Goal: Task Accomplishment & Management: Complete application form

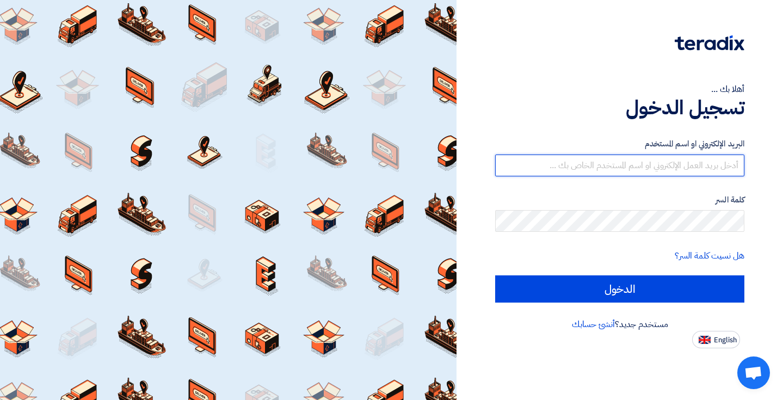
type input "[EMAIL_ADDRESS][DOMAIN_NAME]"
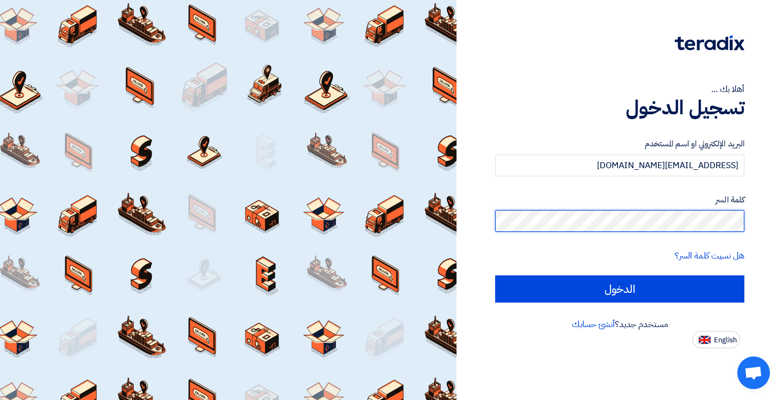
click at [620, 288] on input "الدخول" at bounding box center [619, 288] width 249 height 27
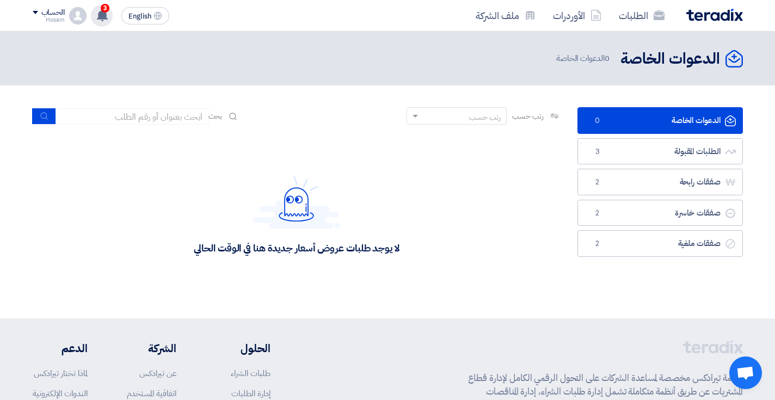
click at [104, 18] on use at bounding box center [102, 15] width 11 height 12
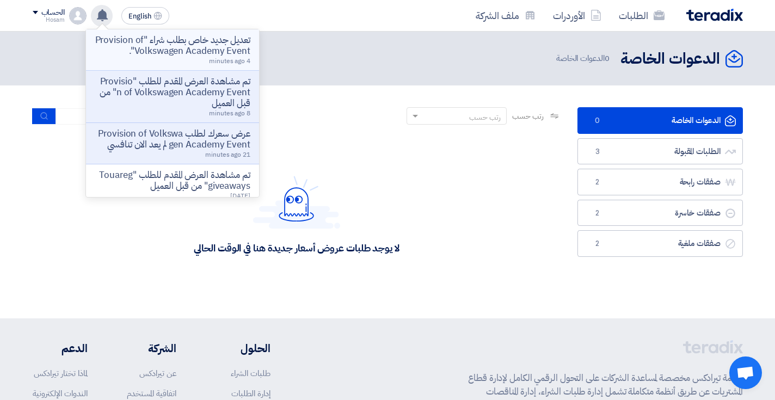
click at [190, 57] on p "تعديل جديد خاص بطلب شراء "Provision of Volkswagen Academy Event"." at bounding box center [173, 46] width 156 height 22
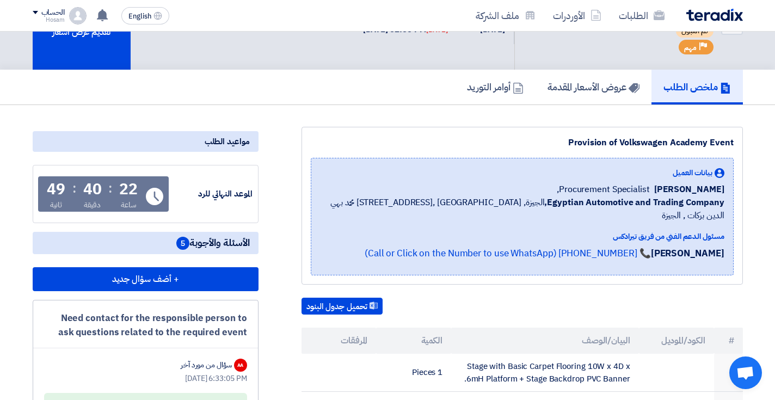
scroll to position [60, 0]
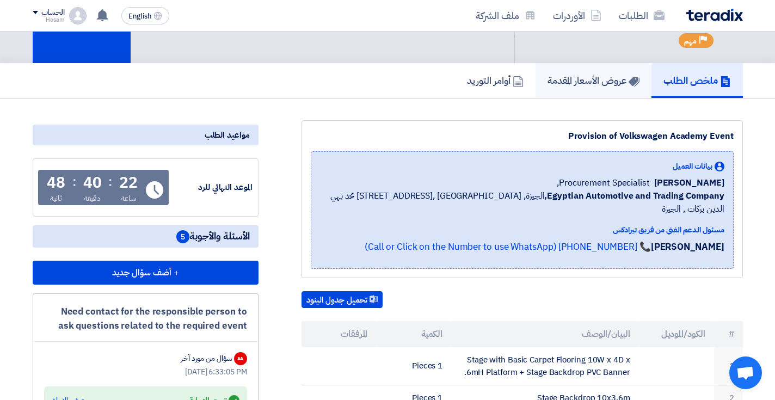
click at [596, 75] on h5 "عروض الأسعار المقدمة" at bounding box center [593, 80] width 92 height 13
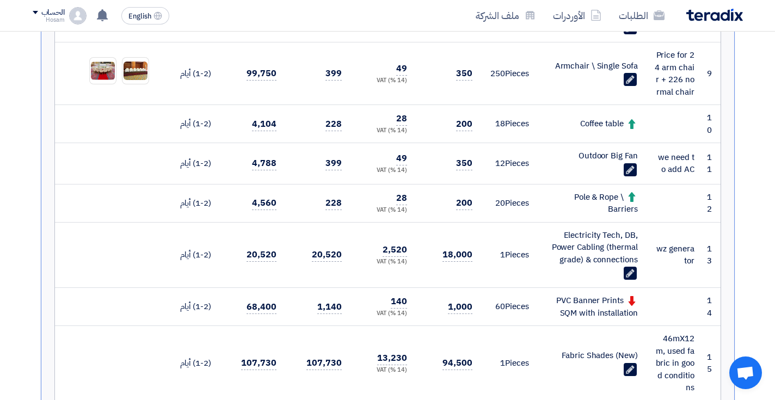
scroll to position [787, 0]
click at [633, 166] on icon "Edit" at bounding box center [630, 169] width 10 height 10
click at [630, 268] on use at bounding box center [630, 272] width 8 height 8
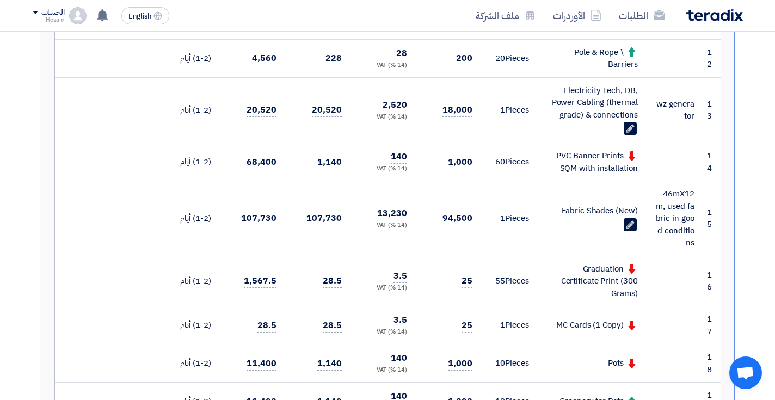
scroll to position [949, 0]
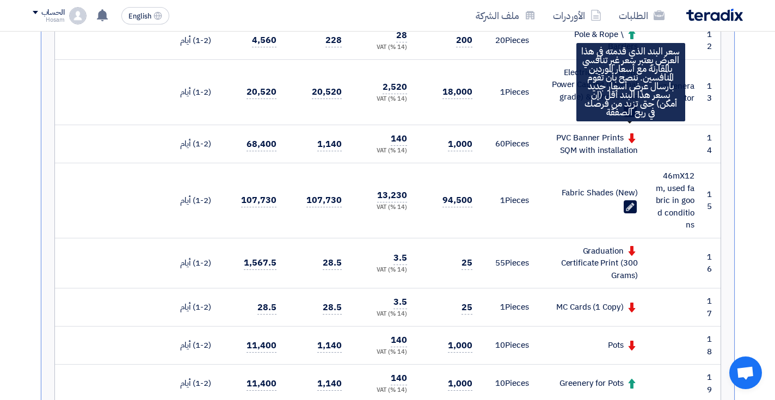
click at [633, 133] on use at bounding box center [631, 138] width 7 height 10
click at [632, 133] on use at bounding box center [631, 138] width 7 height 10
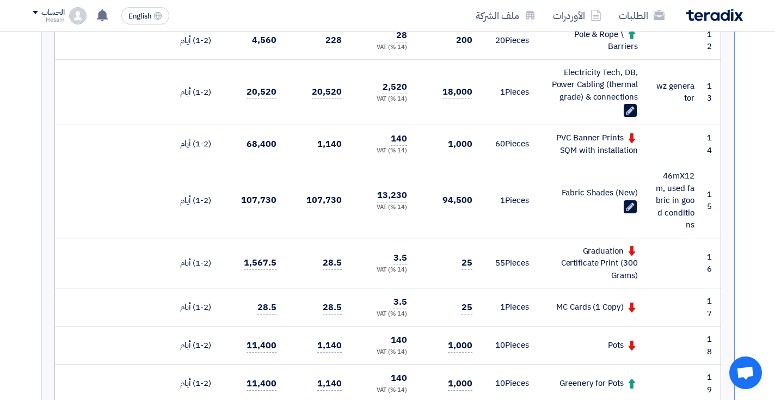
click at [602, 139] on div "PVC Banner Prints SQM with installation" at bounding box center [591, 144] width 91 height 24
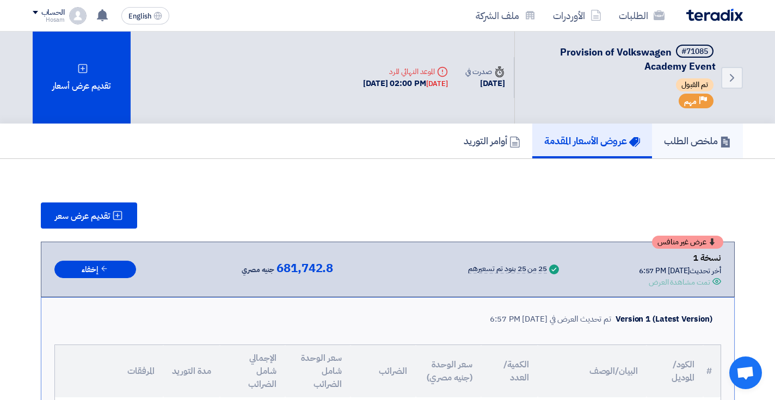
scroll to position [0, 0]
click at [694, 141] on h5 "ملخص الطلب" at bounding box center [697, 140] width 67 height 13
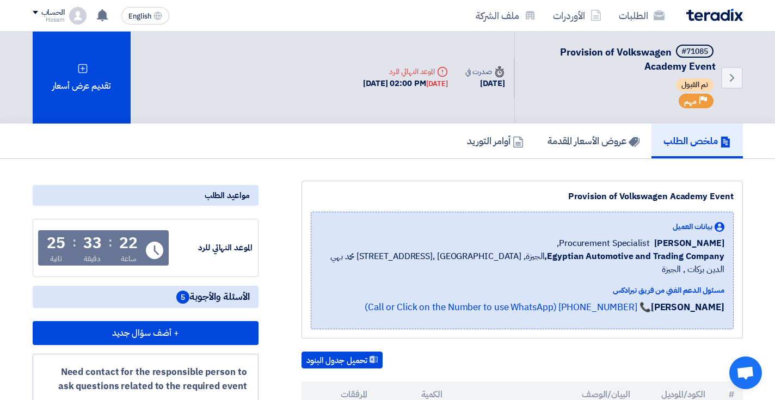
click at [428, 114] on div "Back #71085 Provision of Volkswagen Academy Event تم القبول Priority مهم Time ص…" at bounding box center [548, 78] width 388 height 92
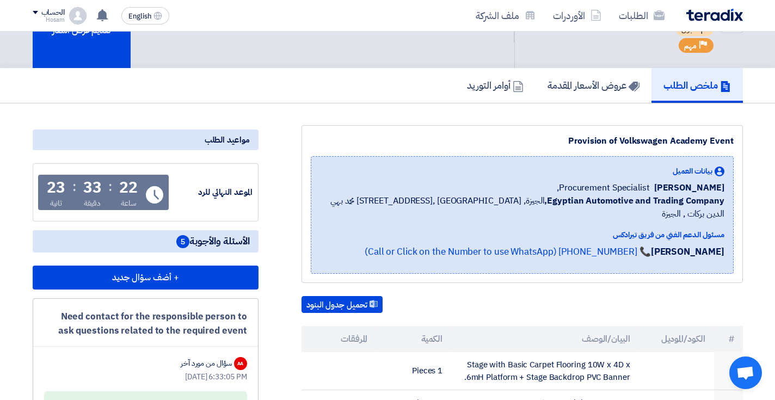
scroll to position [67, 0]
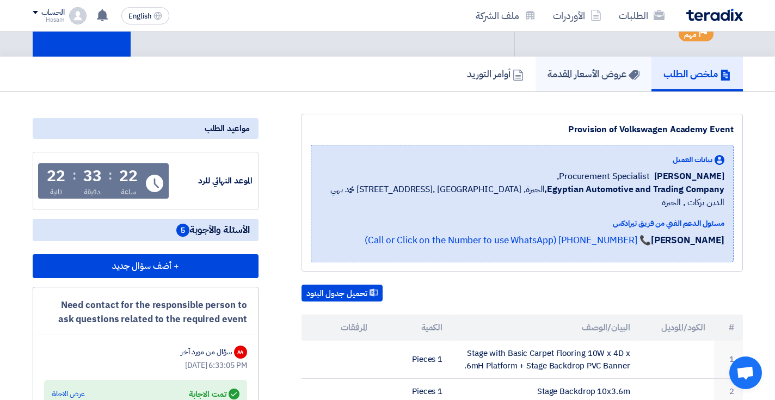
click at [564, 75] on h5 "عروض الأسعار المقدمة" at bounding box center [593, 73] width 92 height 13
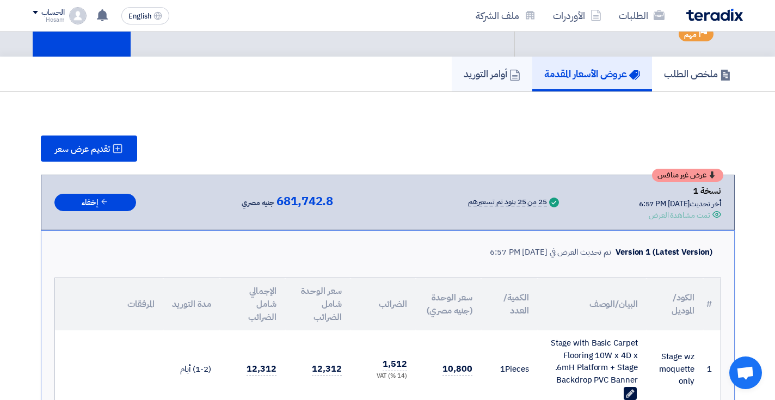
click at [481, 76] on h5 "أوامر التوريد" at bounding box center [492, 73] width 57 height 13
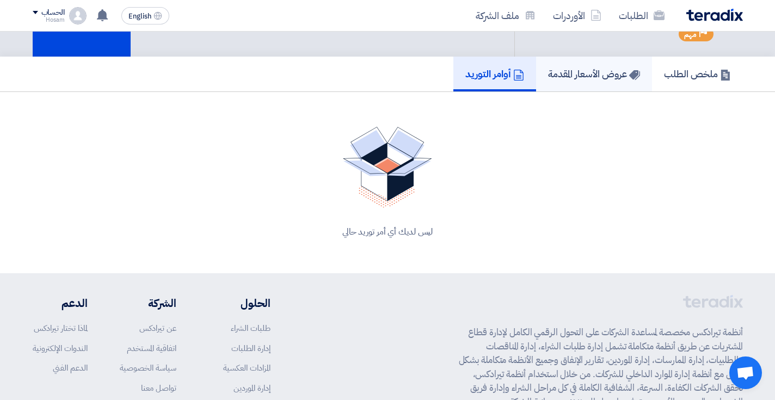
click at [587, 75] on h5 "عروض الأسعار المقدمة" at bounding box center [594, 73] width 92 height 13
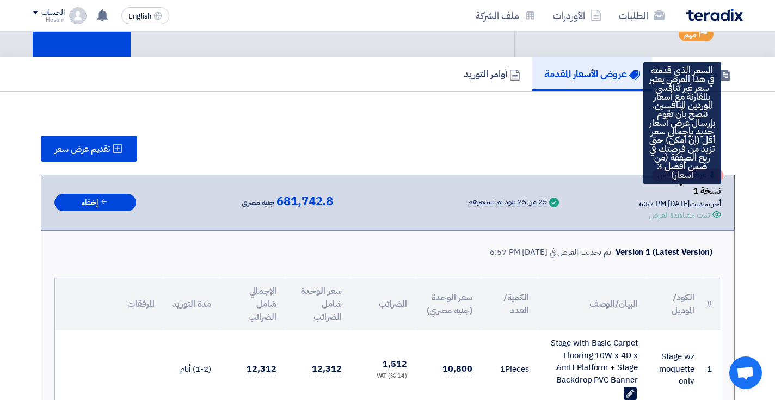
click at [709, 184] on div "عرض غير منافس نسخة 1 أخر تحديث [DATE] 6:57 PM Offer is Seen تمت مشاهدة العرض Su…" at bounding box center [387, 202] width 667 height 37
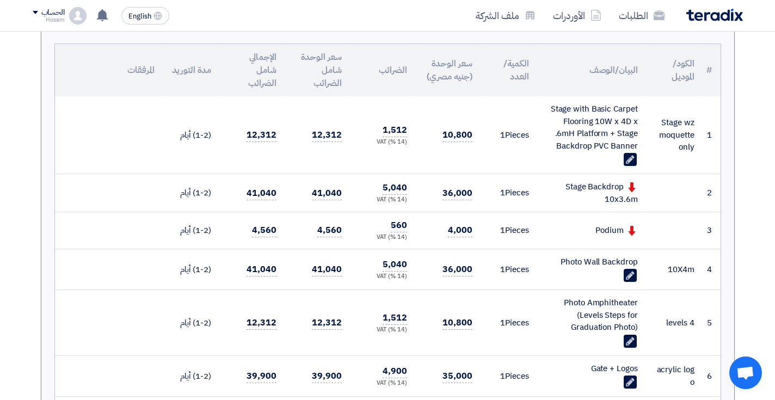
scroll to position [303, 0]
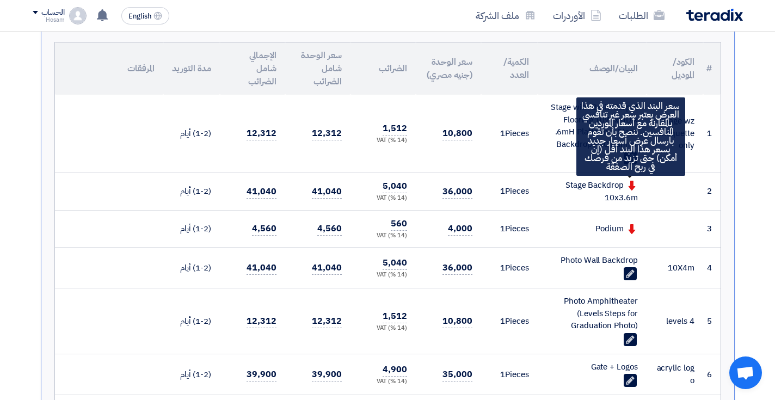
click at [631, 186] on use at bounding box center [631, 186] width 7 height 10
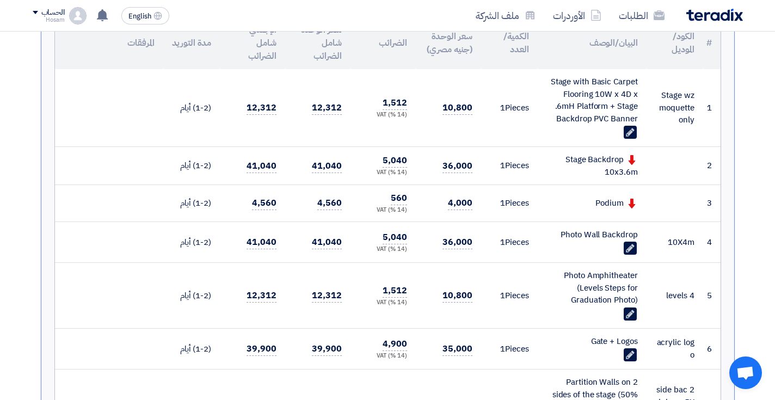
scroll to position [331, 0]
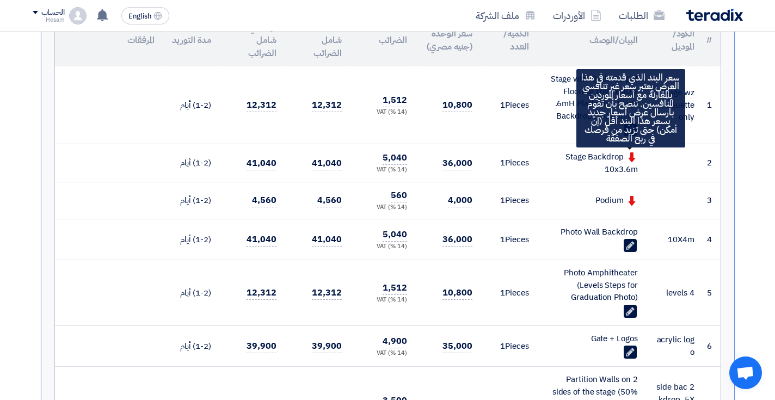
click at [633, 156] on use at bounding box center [631, 157] width 7 height 10
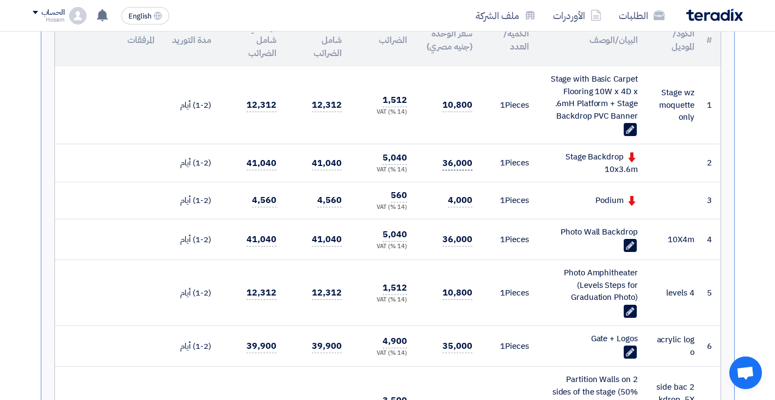
click at [455, 162] on span "36,000" at bounding box center [456, 164] width 29 height 14
click at [393, 163] on span "5,040" at bounding box center [395, 158] width 24 height 14
click at [501, 162] on td "1 Pieces" at bounding box center [509, 163] width 57 height 38
click at [319, 161] on span "41,040" at bounding box center [326, 164] width 29 height 14
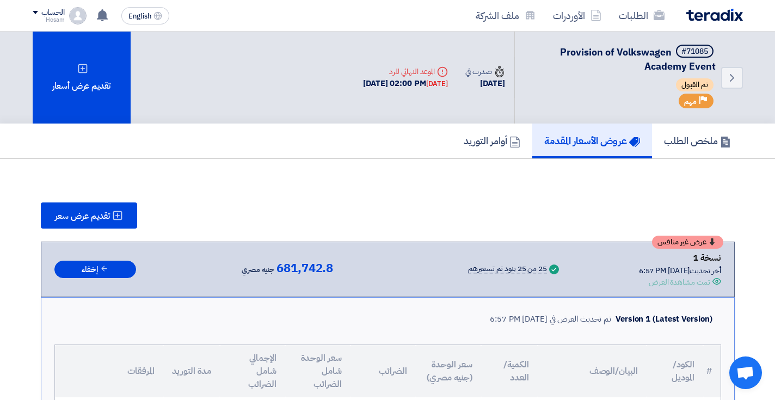
scroll to position [0, 0]
click at [91, 219] on span "تقديم عرض سعر" at bounding box center [82, 216] width 55 height 9
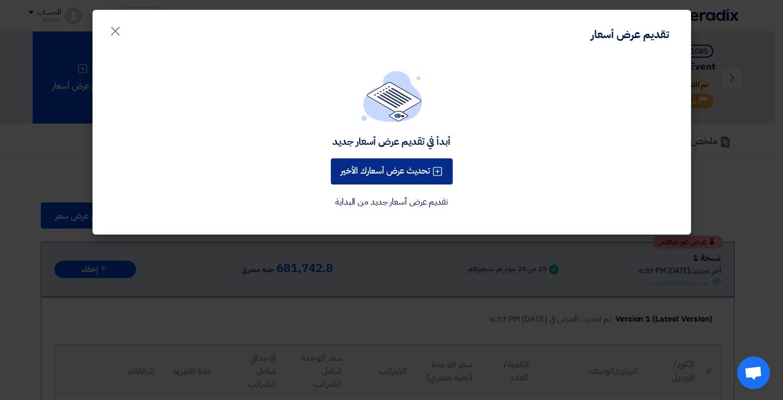
click at [381, 176] on button "تحديث عرض أسعارك الأخير" at bounding box center [392, 171] width 122 height 26
